Goal: Task Accomplishment & Management: Use online tool/utility

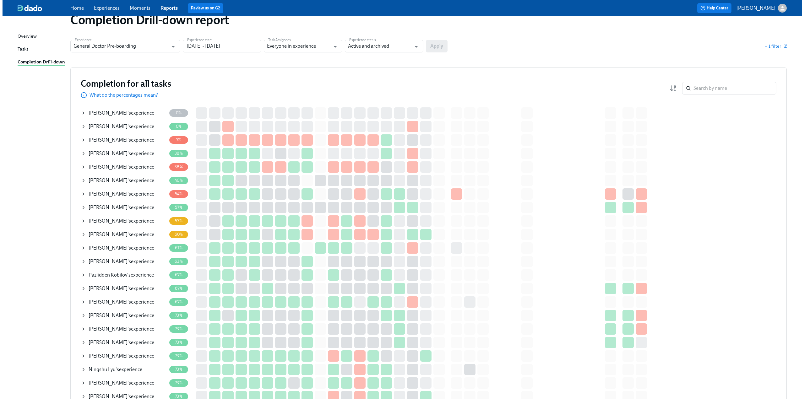
scroll to position [31, 0]
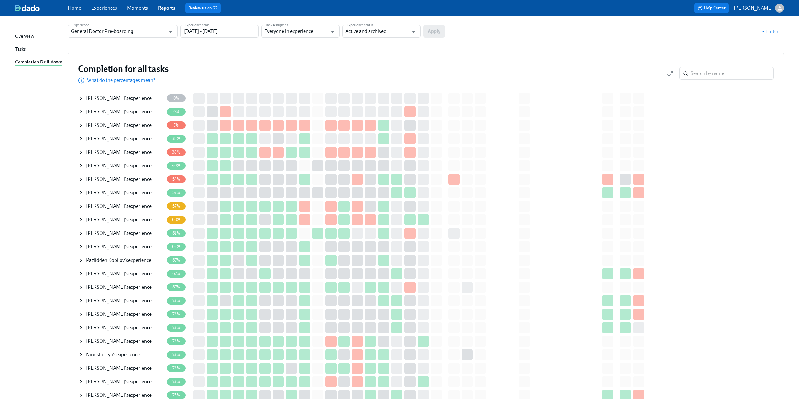
click at [80, 139] on icon at bounding box center [81, 138] width 5 height 5
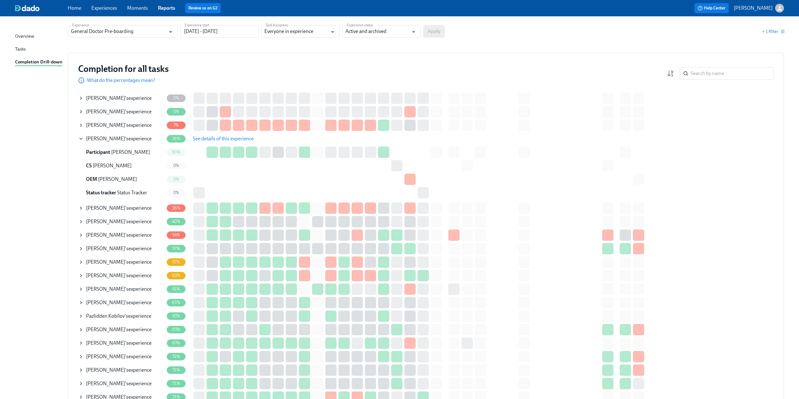
click at [198, 139] on span "See details of this experience" at bounding box center [223, 139] width 61 height 6
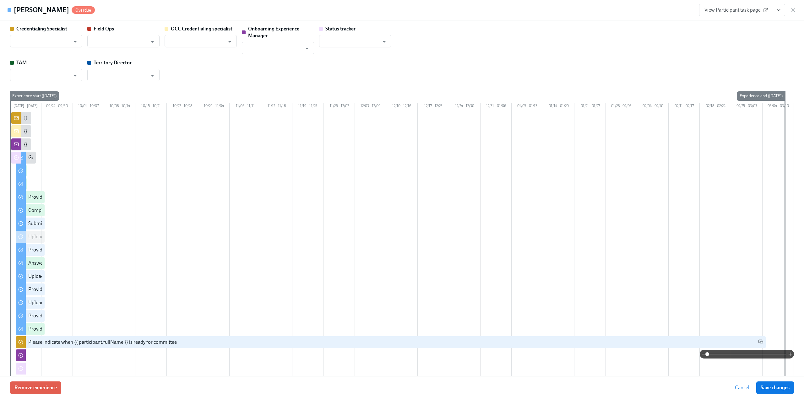
type input "[PERSON_NAME]"
type input "Status Tracker"
type input "[PERSON_NAME]"
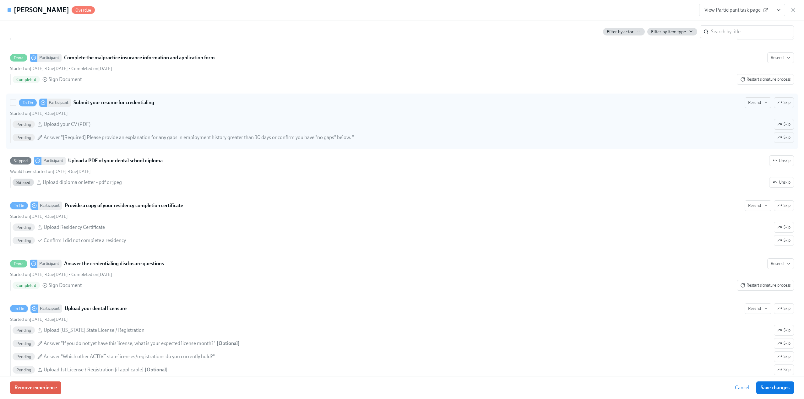
scroll to position [848, 0]
click at [783, 106] on span "Skip" at bounding box center [783, 102] width 13 height 6
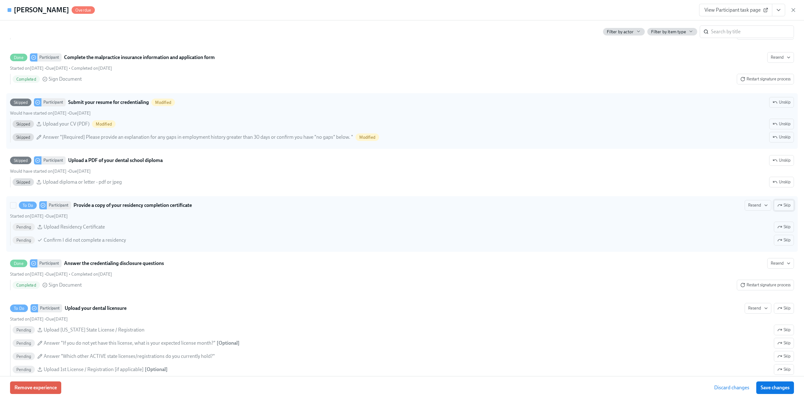
click at [784, 209] on span "Skip" at bounding box center [783, 205] width 13 height 6
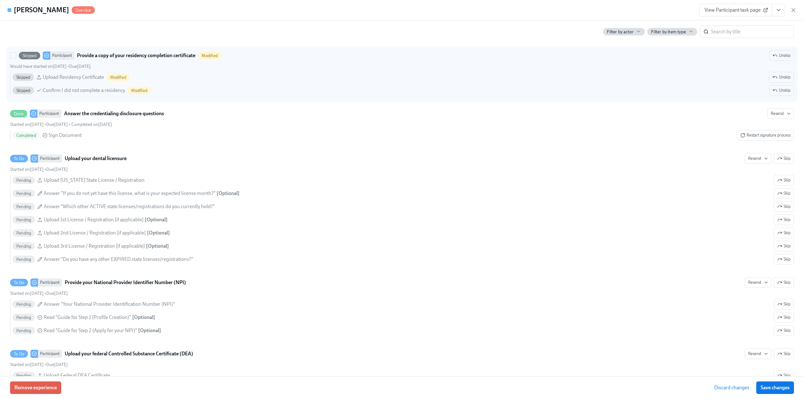
scroll to position [1005, 0]
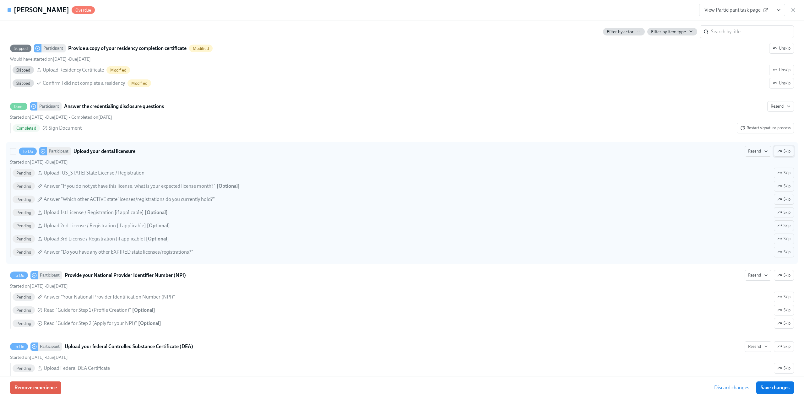
click at [777, 154] on icon "button" at bounding box center [779, 151] width 5 height 5
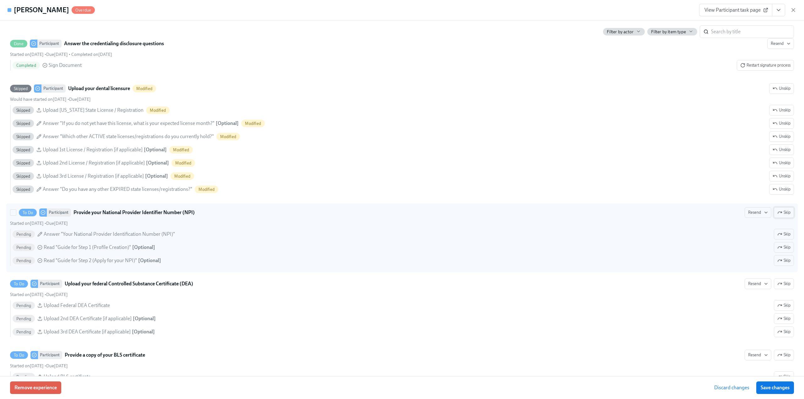
click at [777, 218] on button "Skip" at bounding box center [784, 212] width 20 height 11
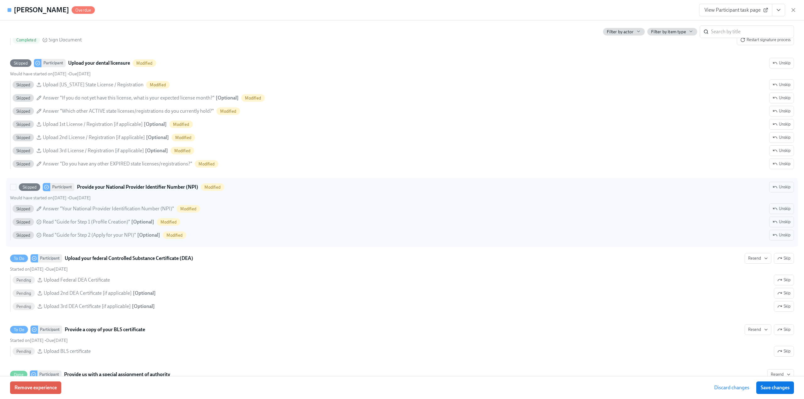
scroll to position [1131, 0]
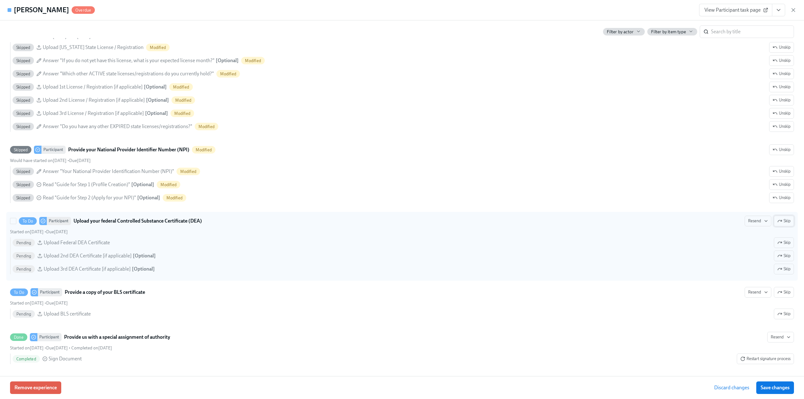
click at [777, 224] on icon "button" at bounding box center [779, 221] width 5 height 5
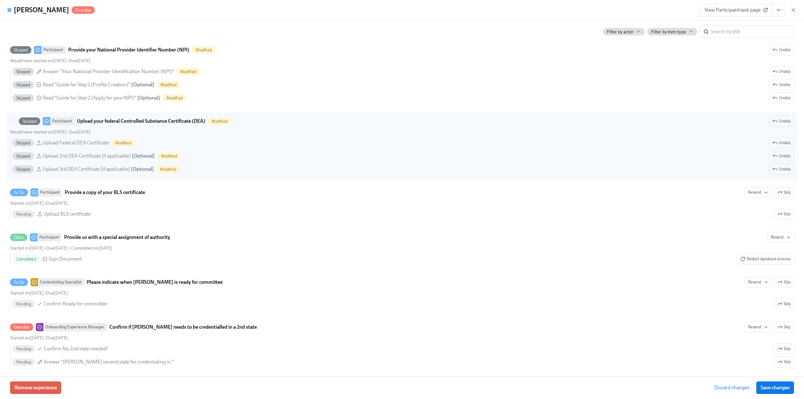
scroll to position [1257, 0]
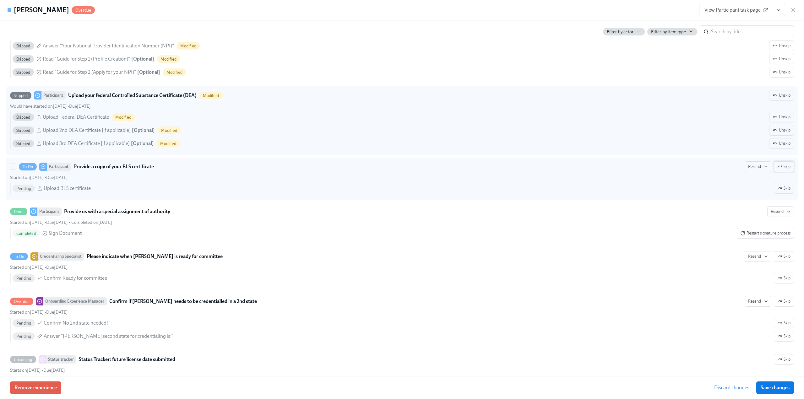
click at [782, 170] on span "Skip" at bounding box center [783, 167] width 13 height 6
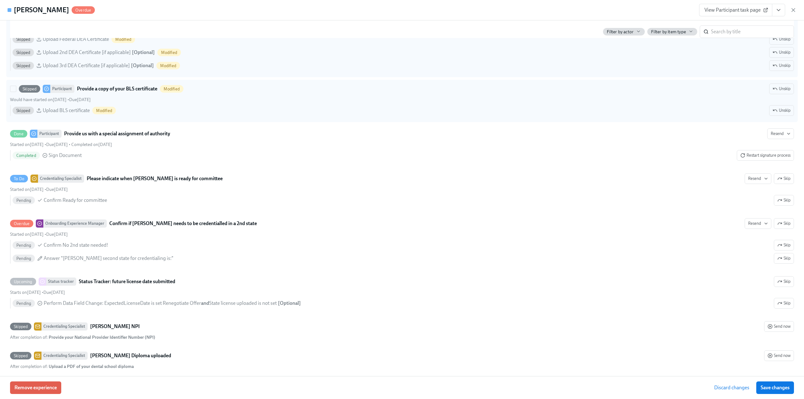
scroll to position [1351, 0]
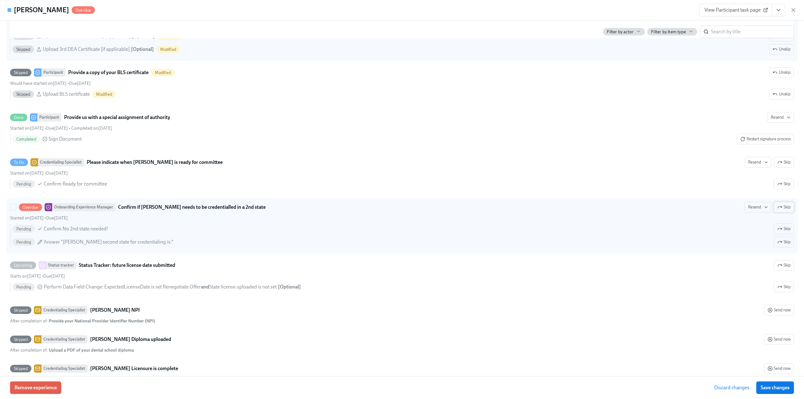
click at [777, 210] on icon "button" at bounding box center [779, 207] width 5 height 5
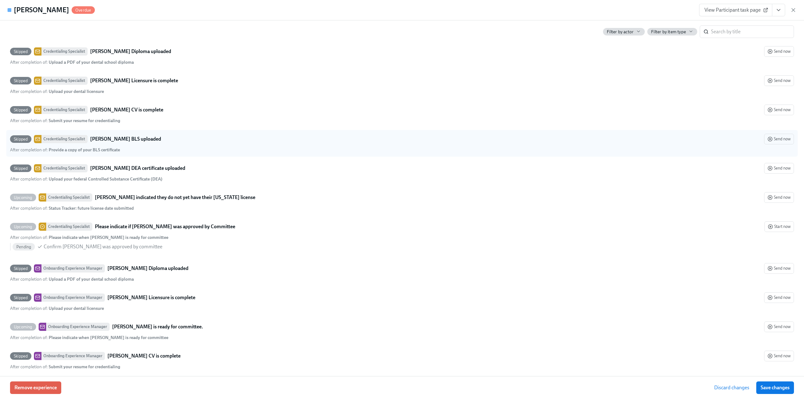
scroll to position [1634, 0]
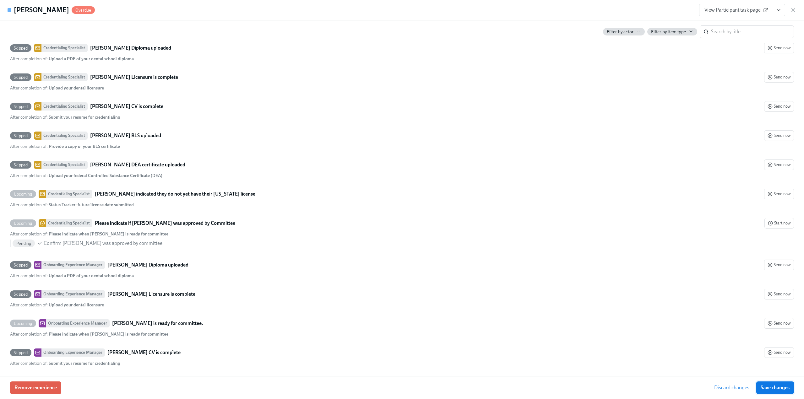
click at [777, 387] on span "Save changes" at bounding box center [775, 388] width 29 height 6
